Goal: Understand process/instructions

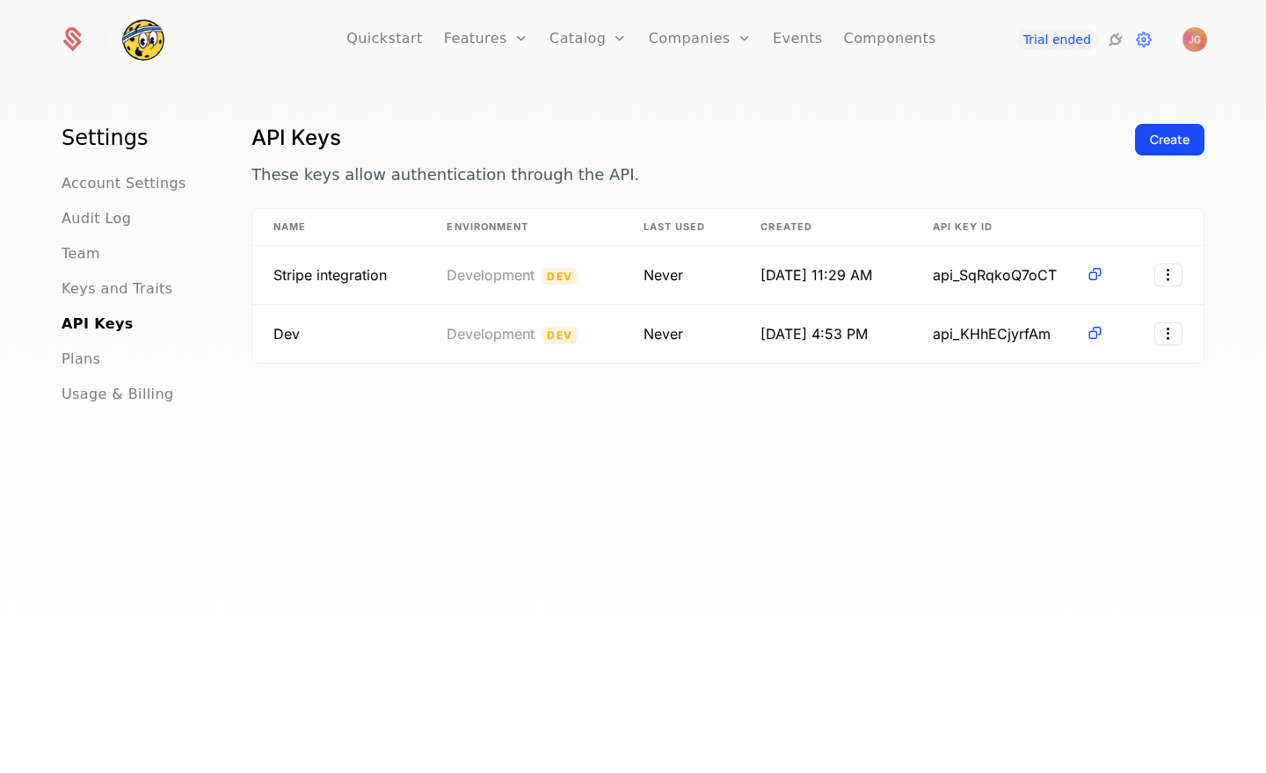
click at [752, 446] on div "API Keys These keys allow authentication through the API. Create Name Environme…" at bounding box center [727, 453] width 953 height 659
click at [426, 104] on div "Settings Account Settings Audit Log Team Keys and Traits API Keys Plans Usage &…" at bounding box center [633, 433] width 1266 height 702
click at [1146, 46] on icon at bounding box center [1143, 39] width 21 height 21
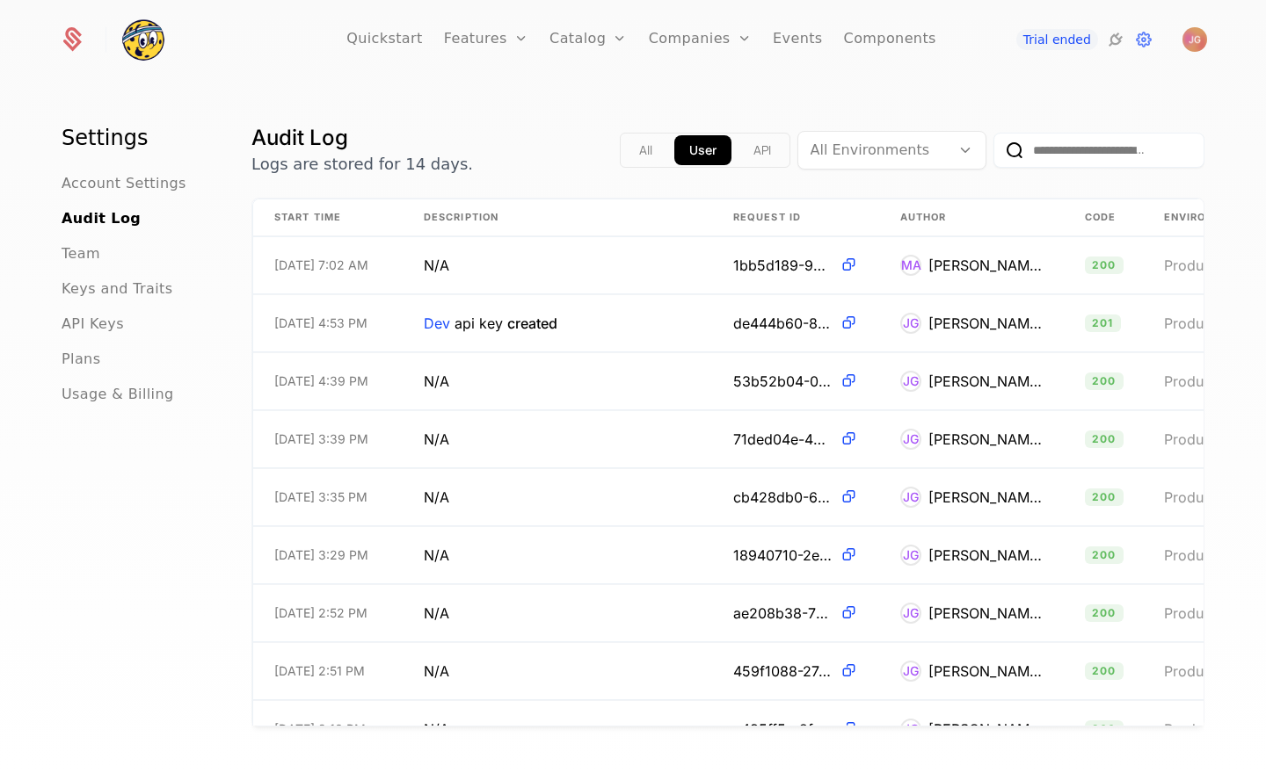
click at [133, 33] on img at bounding box center [143, 39] width 42 height 42
click at [136, 52] on img at bounding box center [143, 39] width 42 height 42
click at [1141, 39] on icon at bounding box center [1143, 39] width 21 height 21
click at [385, 46] on link "Quickstart" at bounding box center [384, 39] width 76 height 79
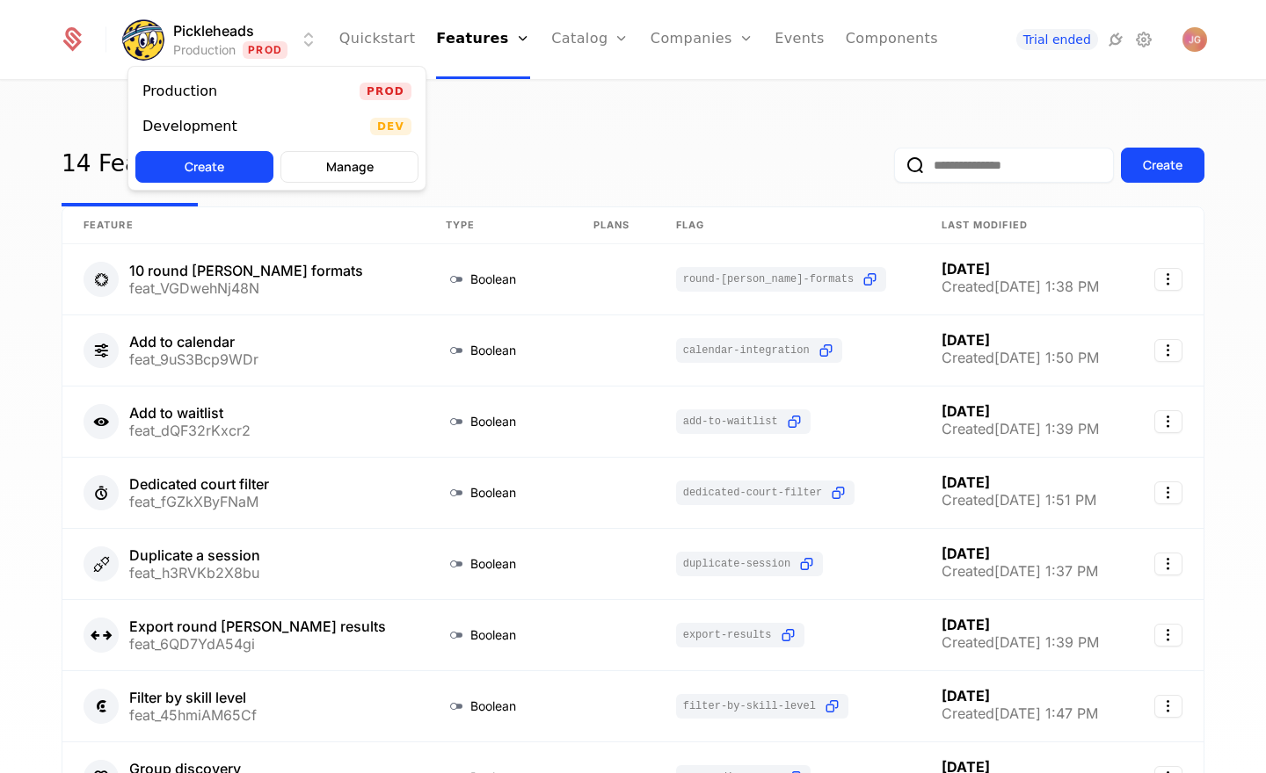
click at [303, 45] on html "Pickleheads Production Prod Quickstart Features Features Flags Catalog Plans Ad…" at bounding box center [633, 386] width 1266 height 773
click at [244, 160] on button "Create" at bounding box center [204, 167] width 138 height 32
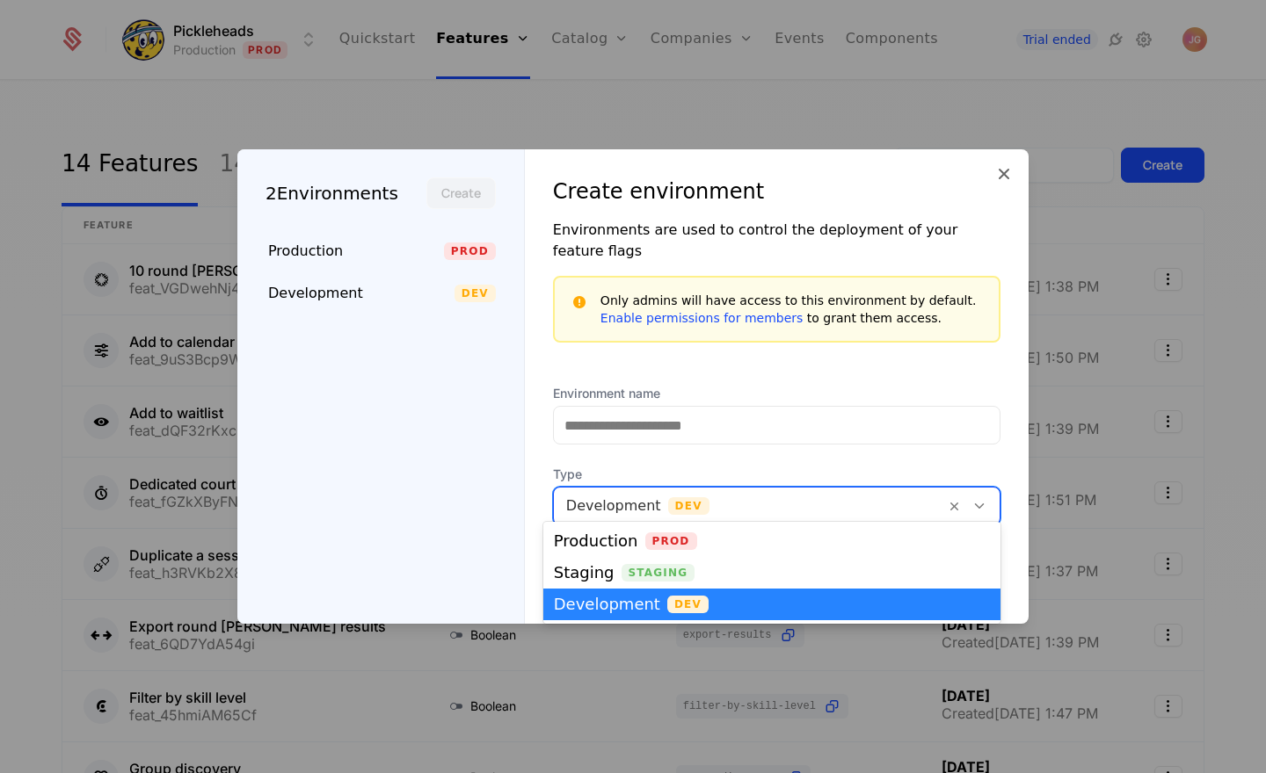
click at [978, 498] on icon at bounding box center [979, 506] width 16 height 16
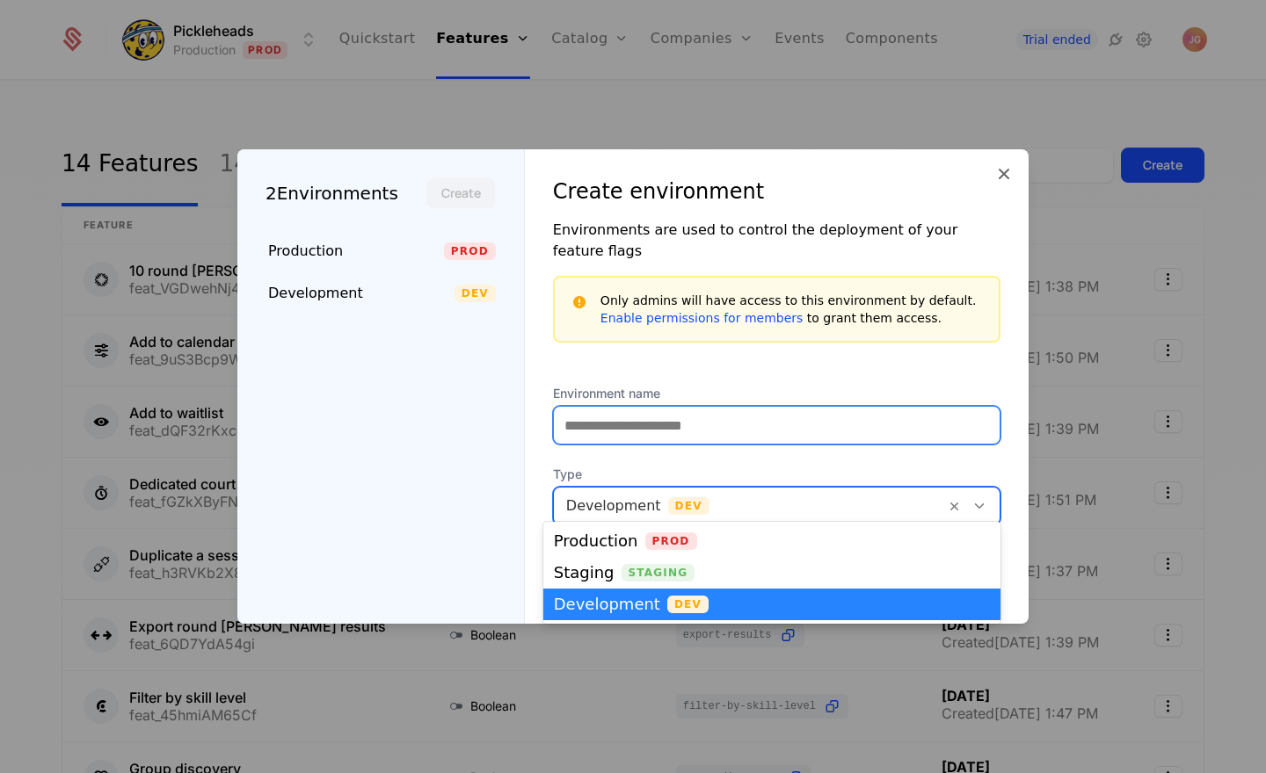
click at [912, 422] on input "Environment name" at bounding box center [777, 425] width 446 height 37
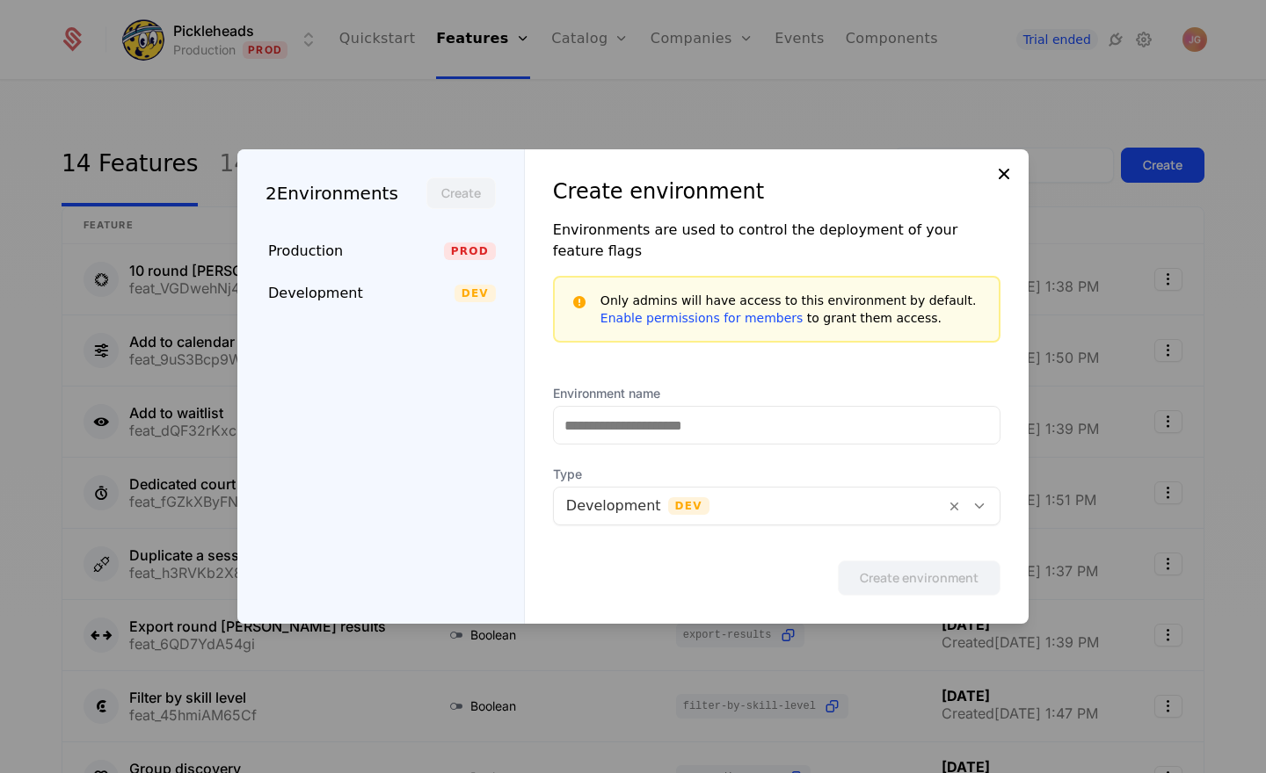
click at [1002, 188] on div "2 Environments Create Production Prod Development Dev Create environment Enviro…" at bounding box center [632, 386] width 791 height 475
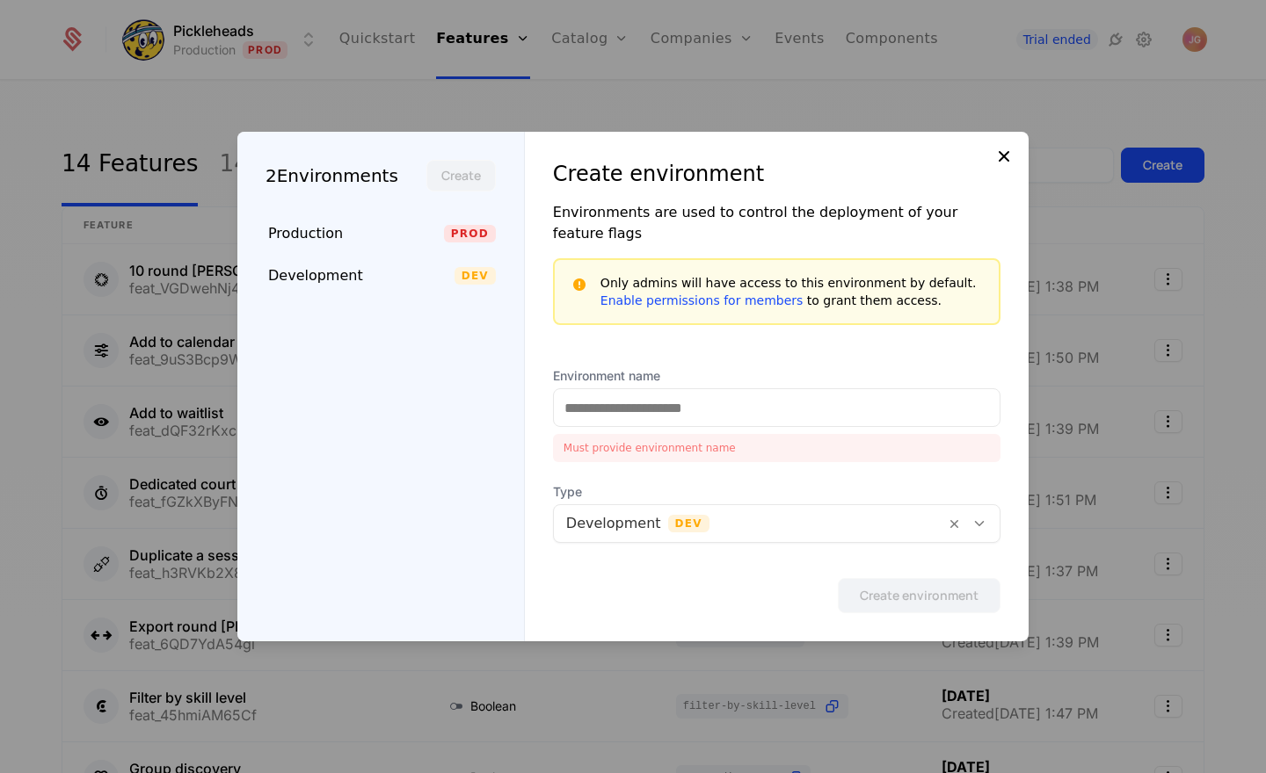
drag, startPoint x: 991, startPoint y: 170, endPoint x: 1002, endPoint y: 168, distance: 10.7
click at [991, 170] on div "Create environment" at bounding box center [776, 174] width 447 height 28
click at [1002, 167] on icon at bounding box center [1003, 156] width 21 height 21
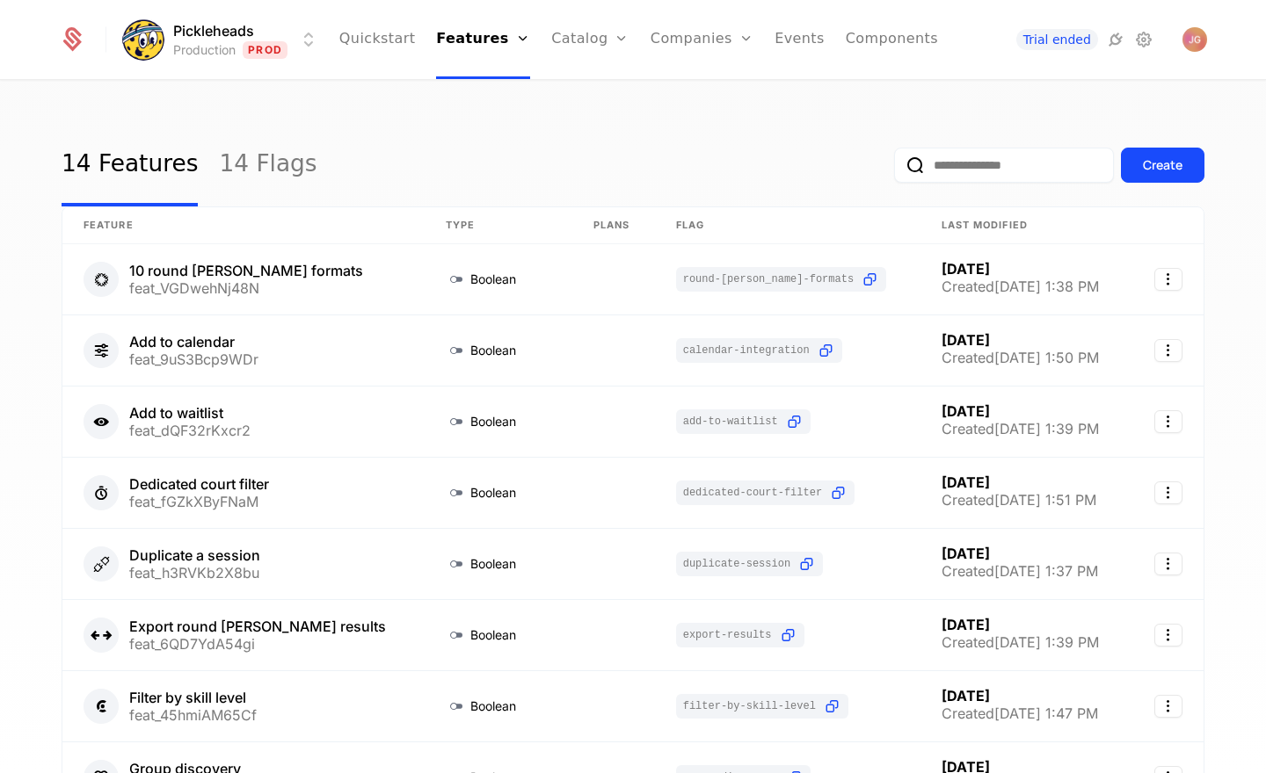
click at [718, 119] on div "14 Features 14 Flags Create Feature Type Plans Flag Last Modified 10 round [PER…" at bounding box center [633, 433] width 1266 height 702
click at [724, 88] on link "Companies" at bounding box center [711, 96] width 81 height 21
